Goal: Find specific page/section: Find specific page/section

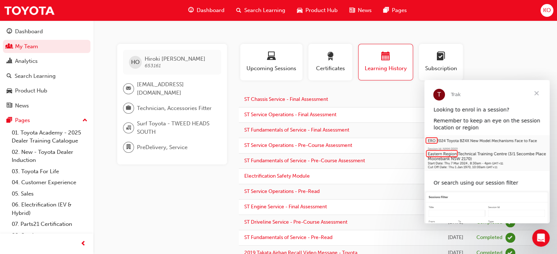
click at [182, 174] on div "HO [PERSON_NAME] 653161 [EMAIL_ADDRESS][DOMAIN_NAME] Technician, Accessories Fi…" at bounding box center [177, 226] width 121 height 364
click at [160, 109] on span "Technician, Accessories Fitter" at bounding box center [174, 108] width 75 height 8
